Goal: Information Seeking & Learning: Check status

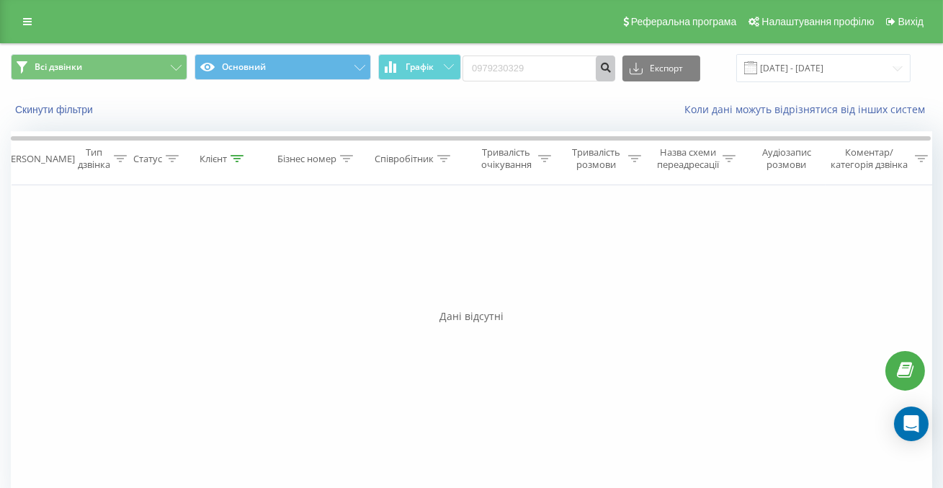
click at [611, 68] on icon "submit" at bounding box center [605, 65] width 12 height 9
click at [575, 68] on input "0979230329" at bounding box center [538, 68] width 153 height 26
paste input "0680002001"
type input "0680002001"
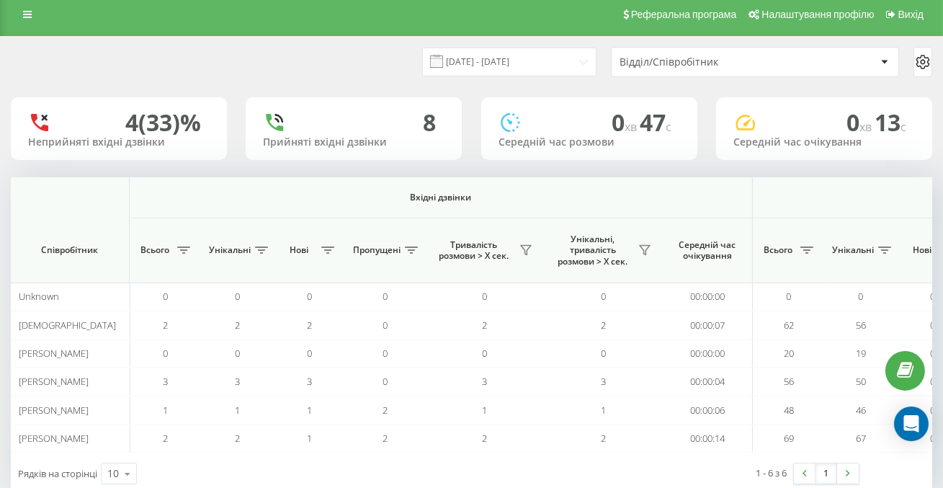
scroll to position [0, 1088]
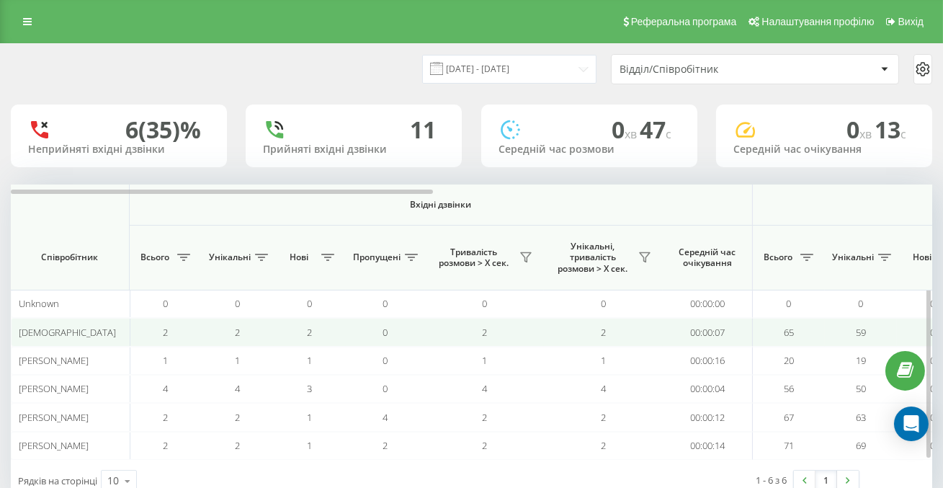
scroll to position [0, 1088]
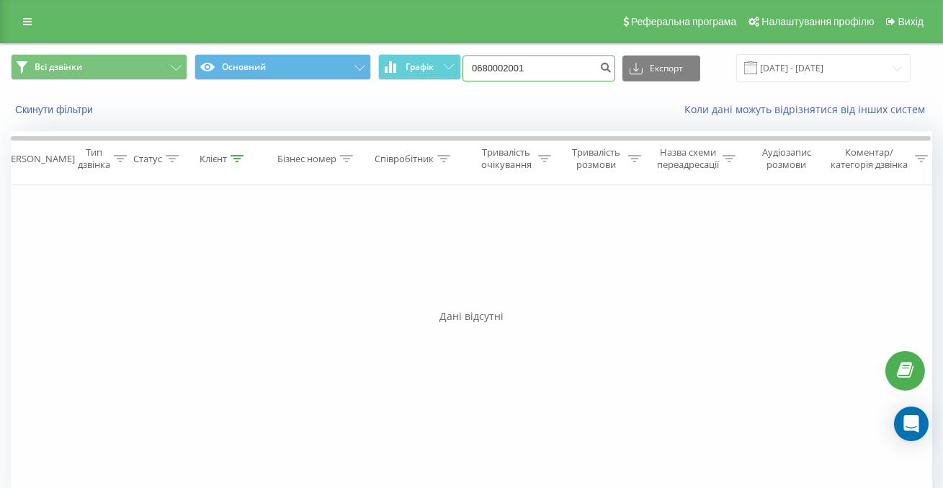
click at [568, 77] on input "0680002001" at bounding box center [538, 68] width 153 height 26
paste input "0972974808"
type input "0972974808"
click at [583, 70] on input "0972974808" at bounding box center [538, 68] width 153 height 26
paste input "0990161903"
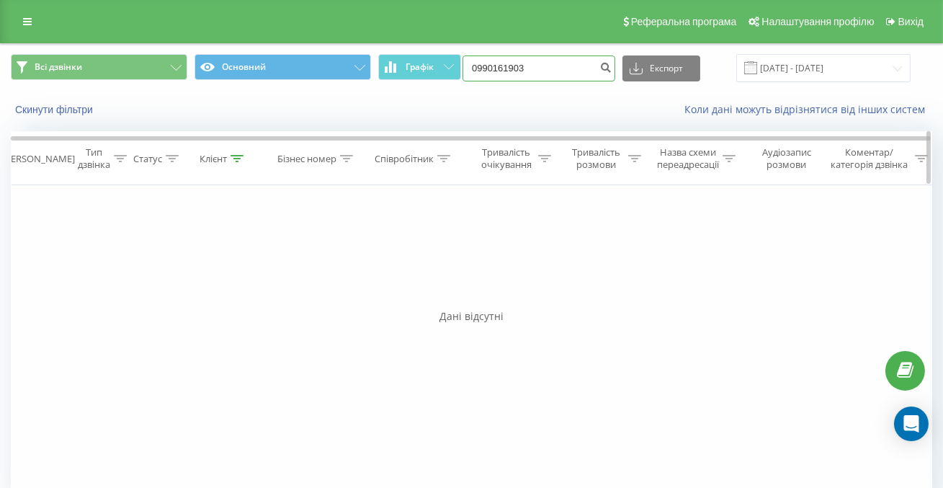
type input "0990161903"
click at [577, 79] on input "0990161903" at bounding box center [538, 68] width 153 height 26
paste input "0638808299"
type input "0638808299"
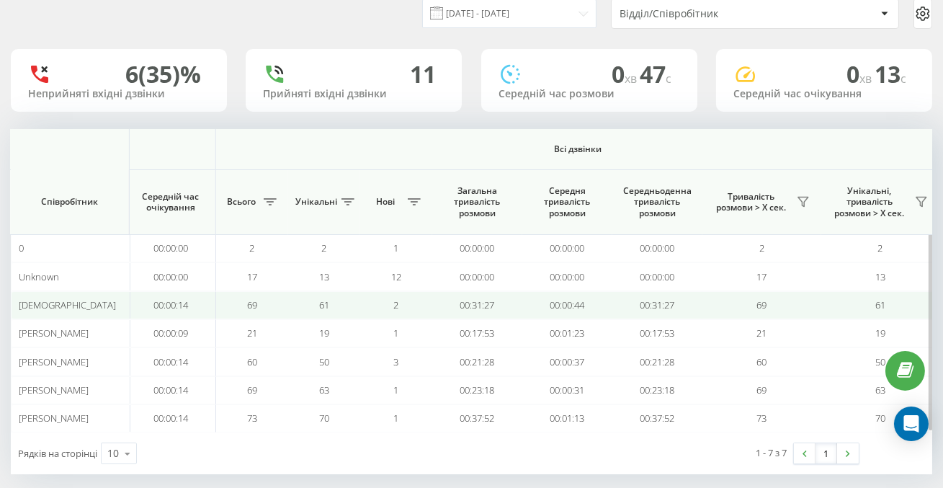
scroll to position [0, 1082]
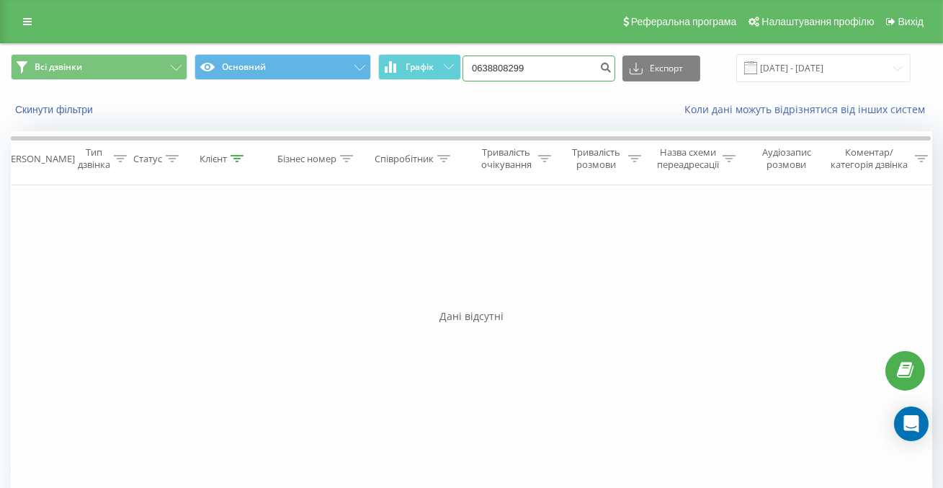
click at [583, 71] on input "0638808299" at bounding box center [538, 68] width 153 height 26
paste input "0972730410"
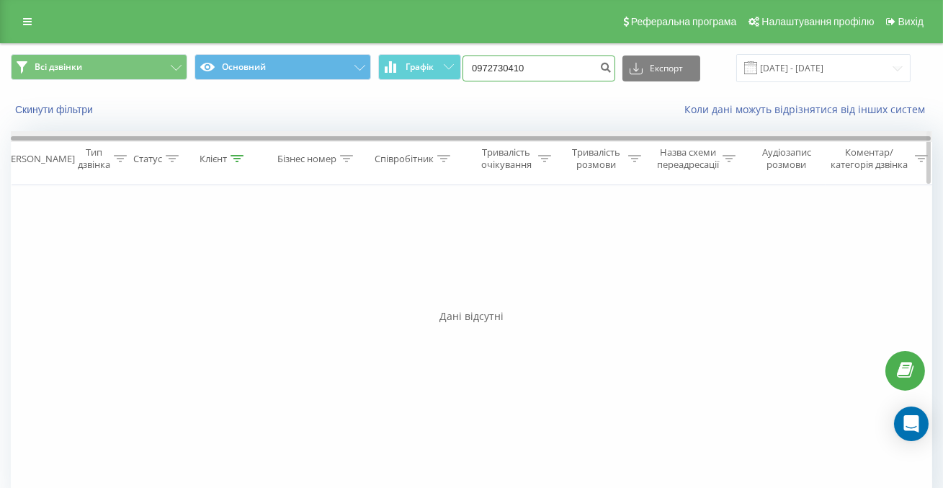
type input "0972730410"
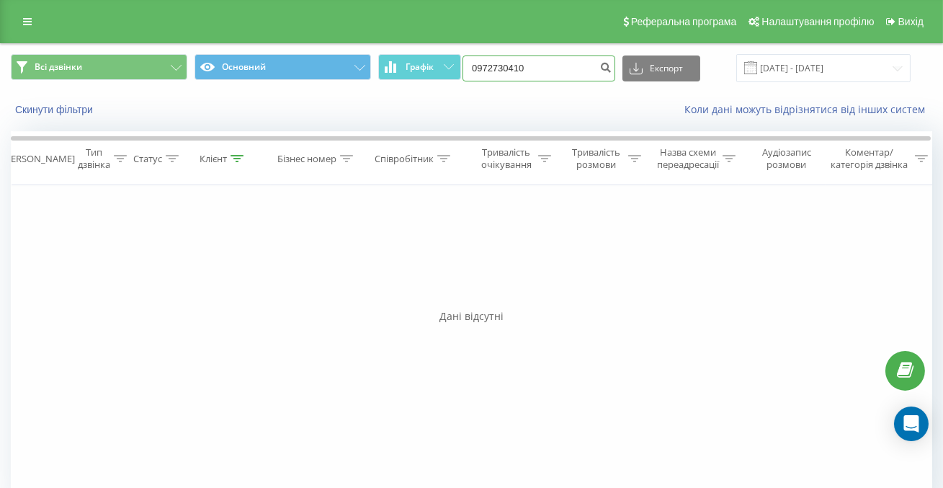
click at [596, 71] on input "0972730410" at bounding box center [538, 68] width 153 height 26
paste input "0501949587"
type input "0501949587"
click at [36, 22] on link at bounding box center [27, 22] width 26 height 20
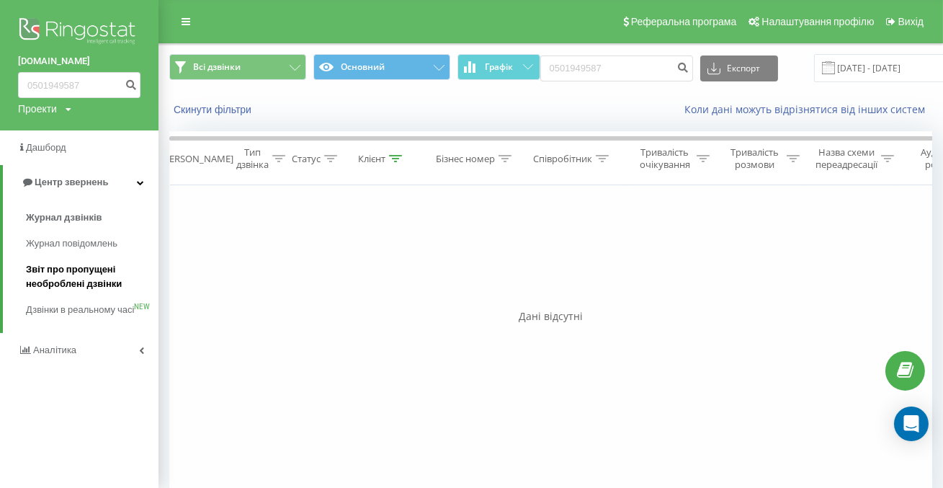
click at [67, 271] on span "Звіт про пропущені необроблені дзвінки" at bounding box center [88, 276] width 125 height 29
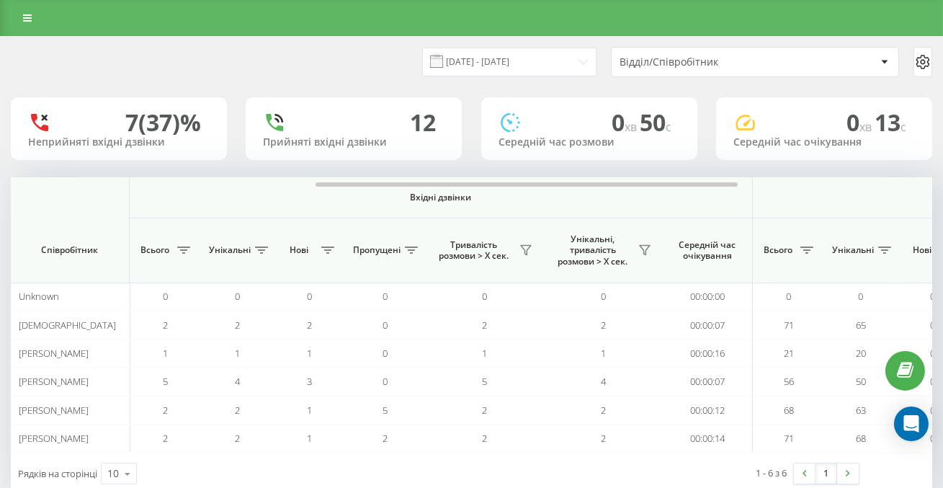
scroll to position [0, 1088]
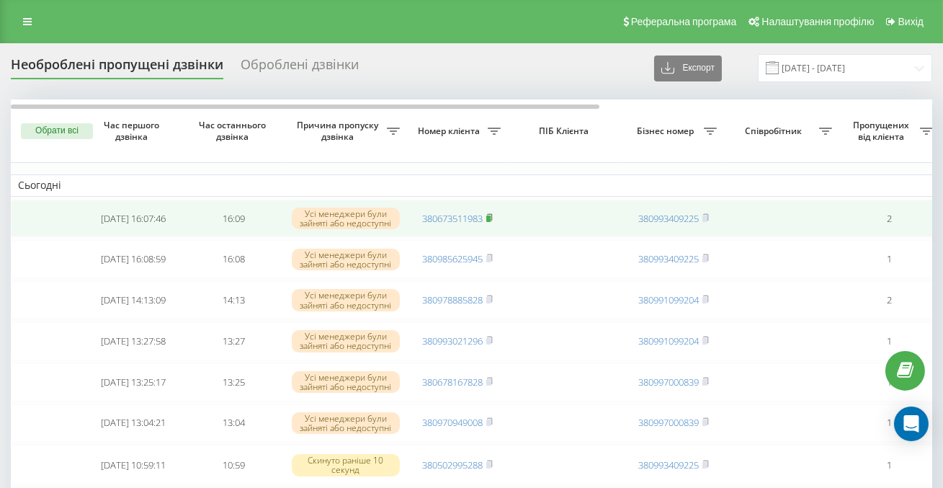
click at [490, 223] on span at bounding box center [489, 218] width 6 height 13
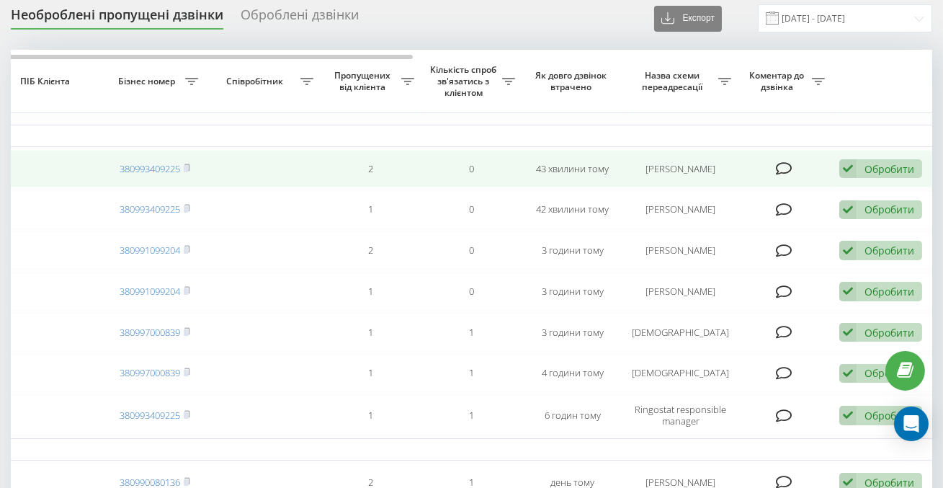
scroll to position [0, 519]
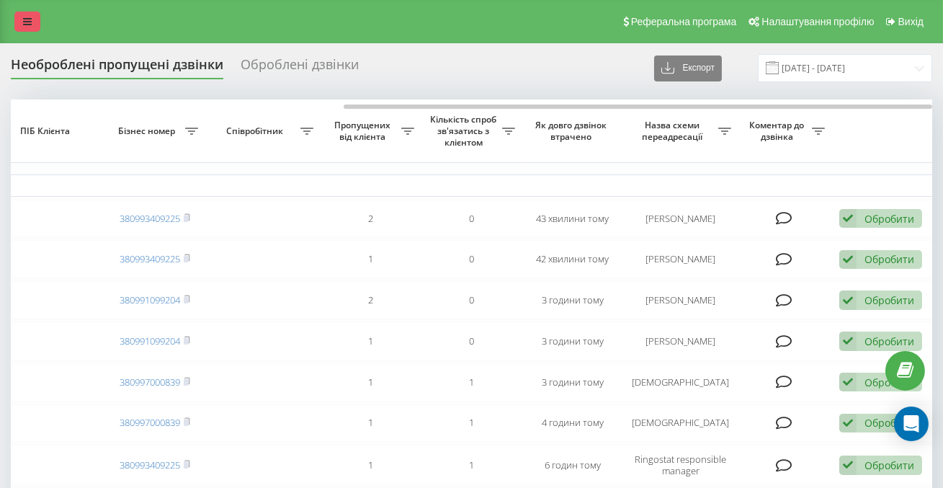
click at [25, 19] on icon at bounding box center [27, 22] width 9 height 10
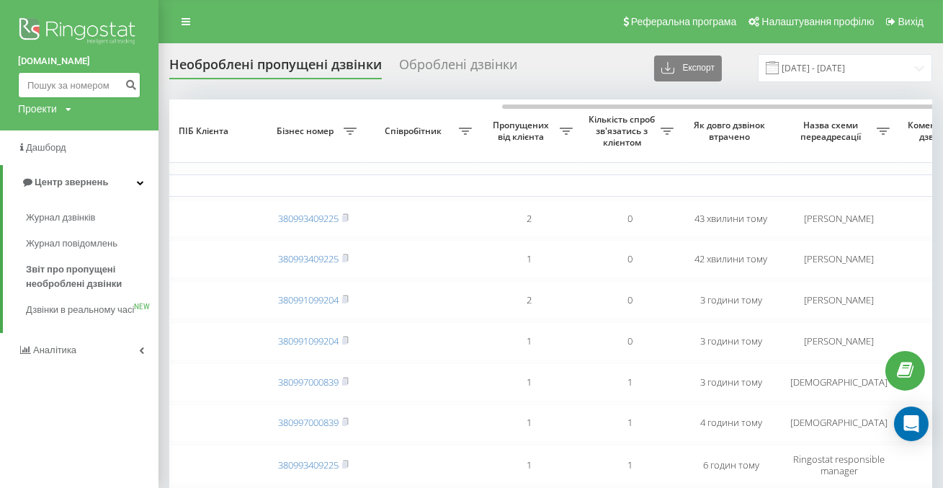
click at [73, 88] on input at bounding box center [79, 85] width 122 height 26
paste input "0977724884"
type input "0977724884"
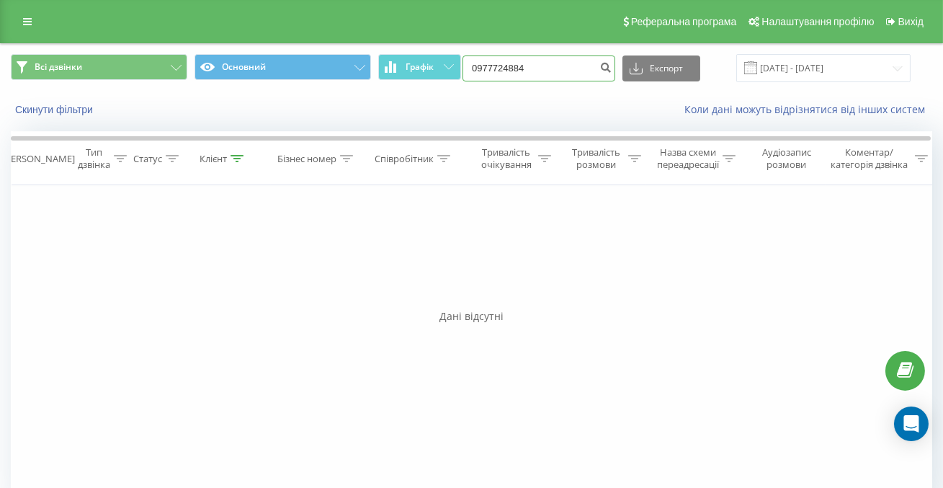
click at [573, 71] on input "0977724884" at bounding box center [538, 68] width 153 height 26
paste input "0997022701"
type input "0997022701"
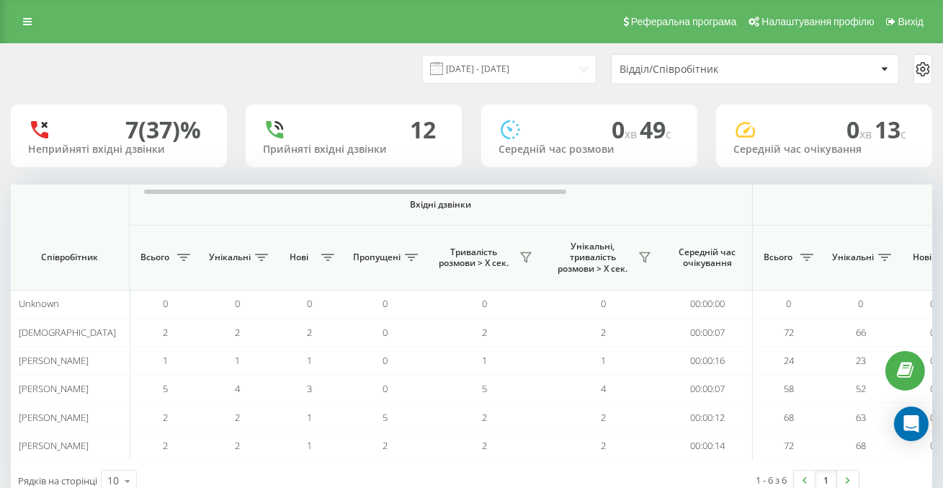
scroll to position [0, 1088]
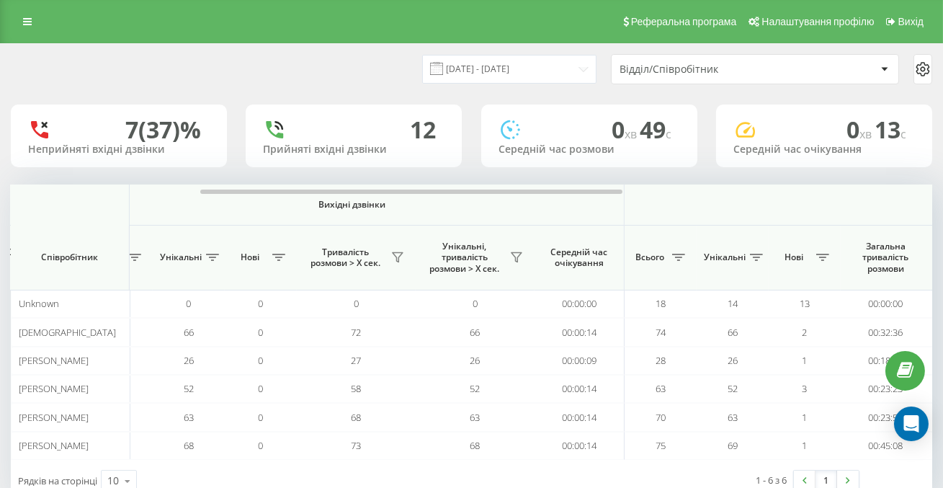
scroll to position [0, 1088]
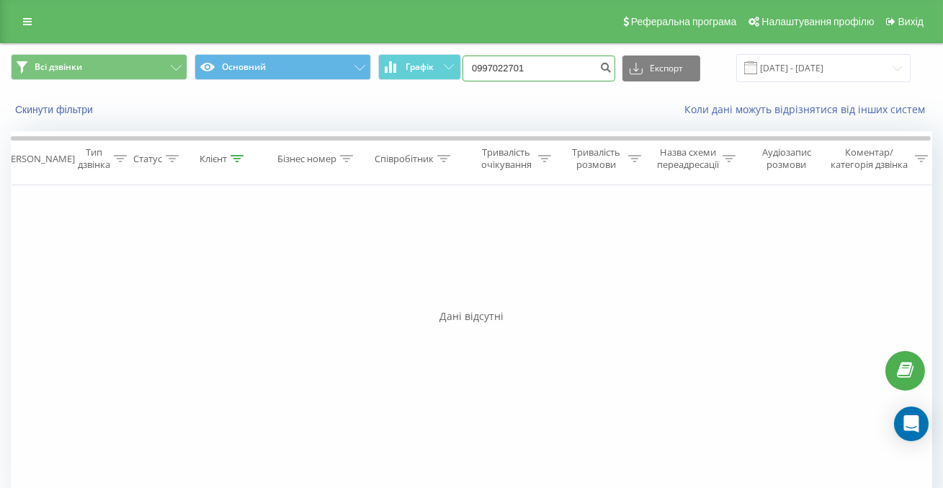
click at [585, 56] on input "0997022701" at bounding box center [538, 68] width 153 height 26
click at [585, 71] on input "0997022701" at bounding box center [538, 68] width 153 height 26
paste input "0631805724"
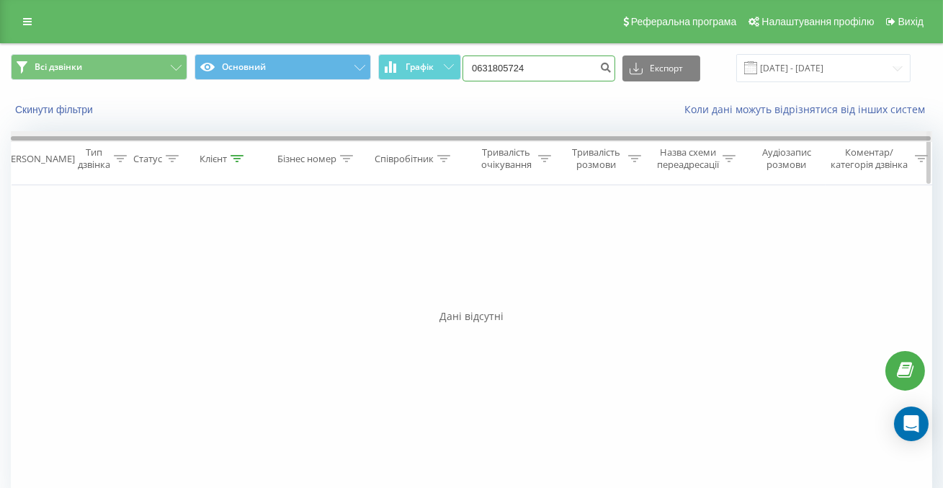
type input "0631805724"
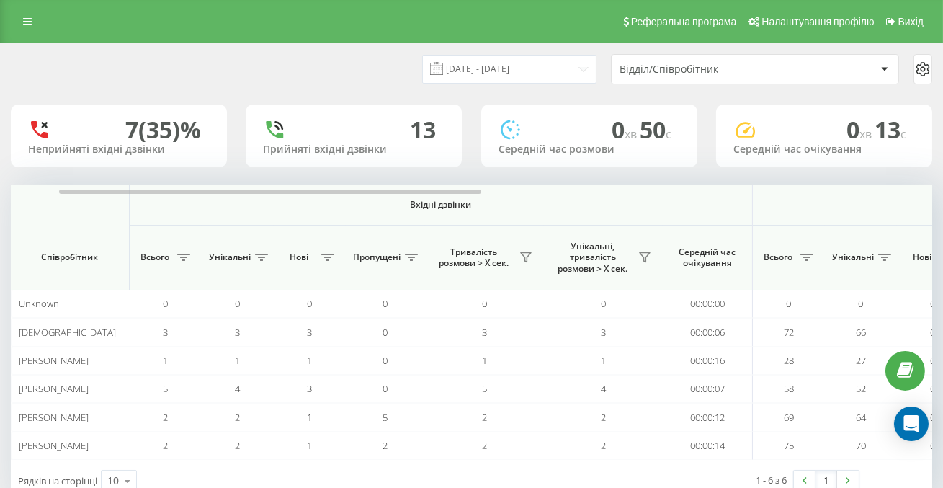
scroll to position [0, 1088]
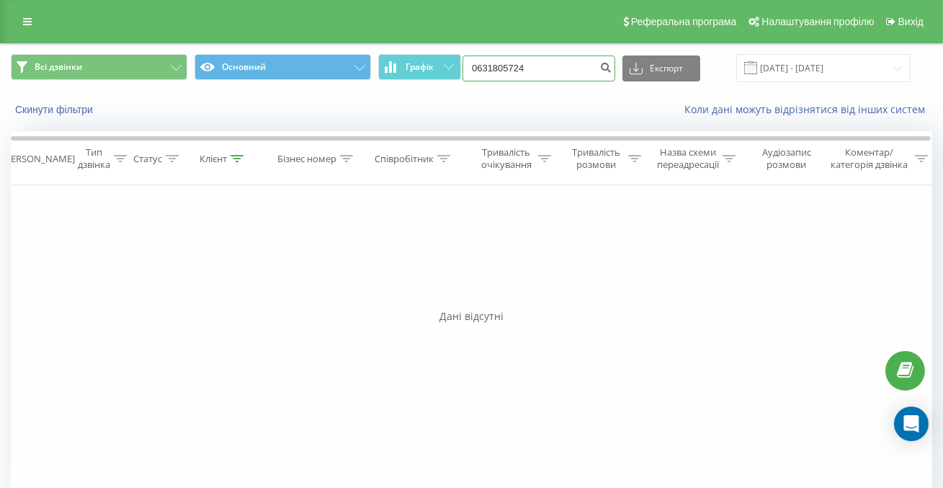
click at [599, 73] on input "0631805724" at bounding box center [538, 68] width 153 height 26
paste input "0932003727"
type input "0932003727"
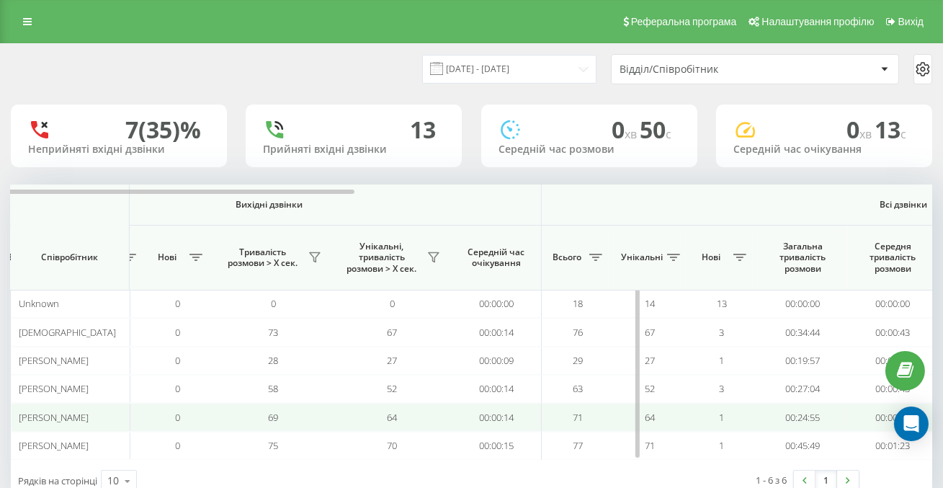
scroll to position [0, 1088]
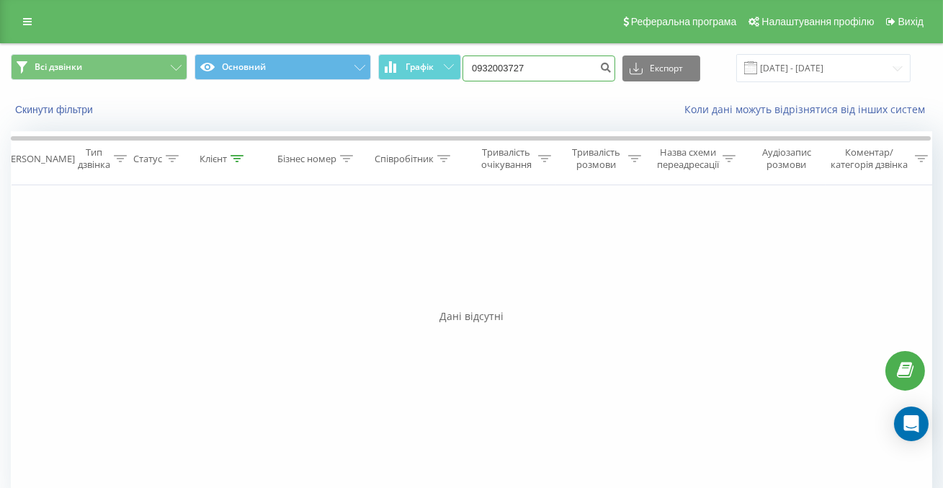
click at [580, 73] on input "0932003727" at bounding box center [538, 68] width 153 height 26
paste input "0666980391"
type input "0666980391"
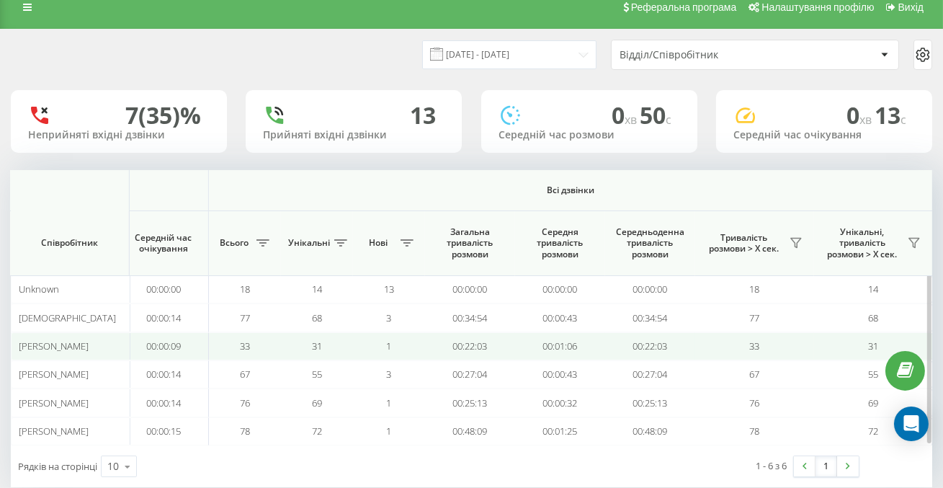
scroll to position [41, 0]
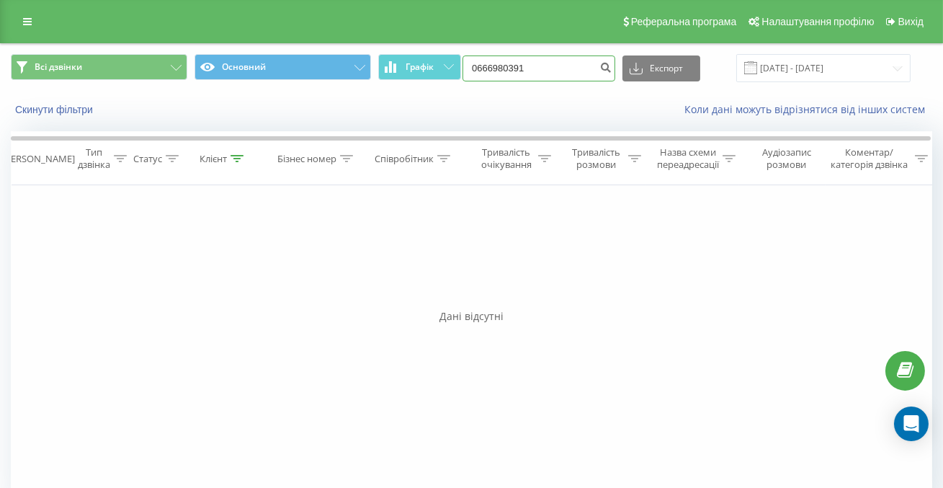
click at [596, 74] on input "0666980391" at bounding box center [538, 68] width 153 height 26
paste input "0984804400"
type input "0984804400"
